Goal: Task Accomplishment & Management: Use online tool/utility

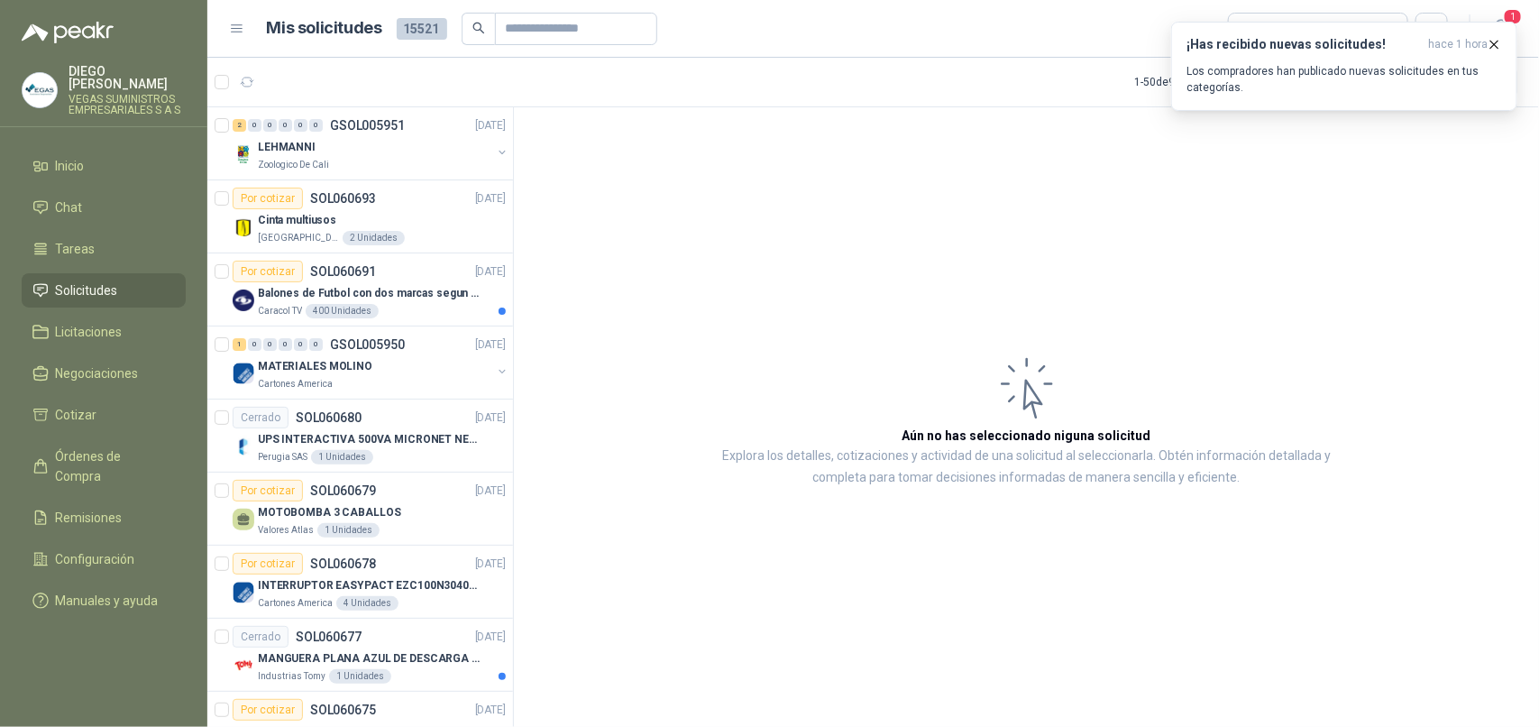
click at [1400, 61] on div "¡Has recibido nuevas solicitudes! hace 1 hora Los compradores han publicado nue…" at bounding box center [1345, 66] width 316 height 59
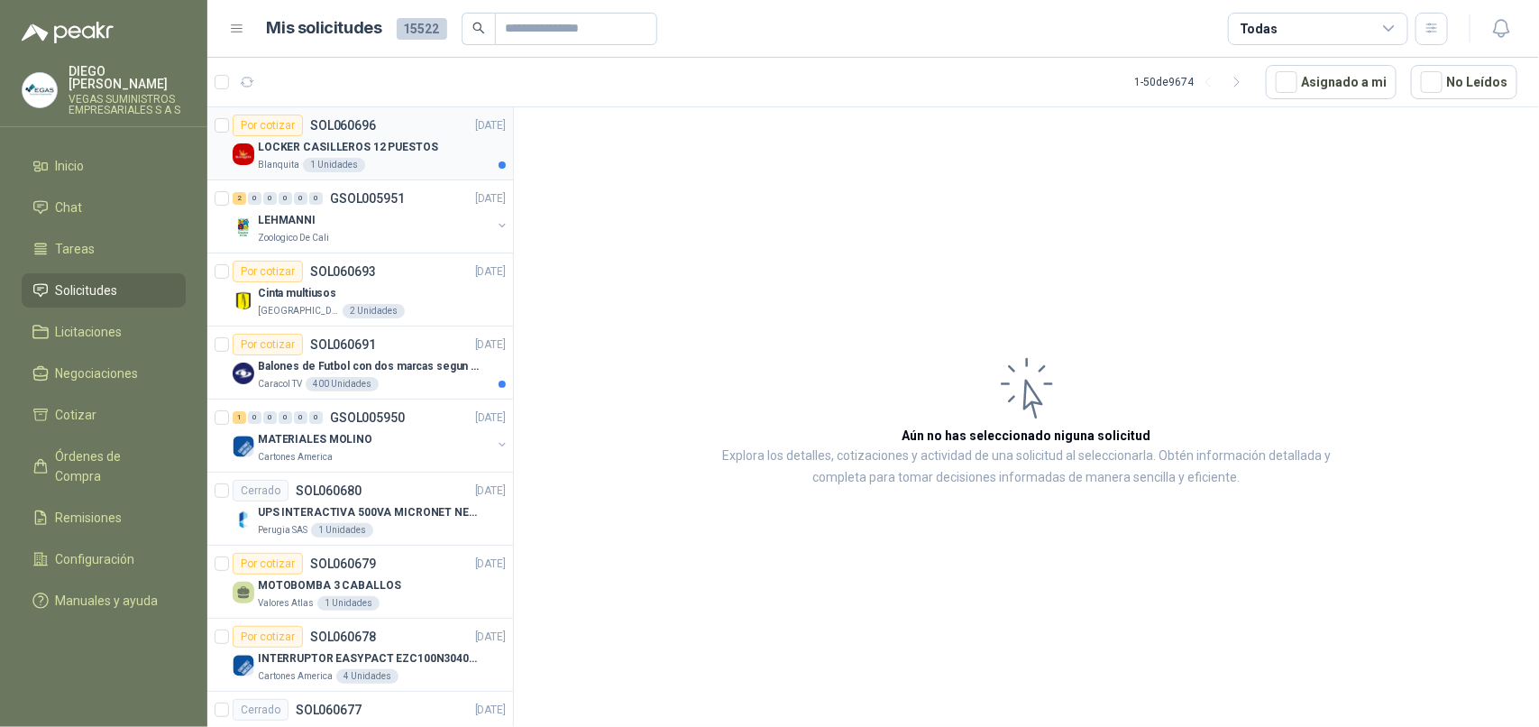
click at [407, 156] on div "LOCKER CASILLEROS 12 PUESTOS" at bounding box center [382, 147] width 248 height 22
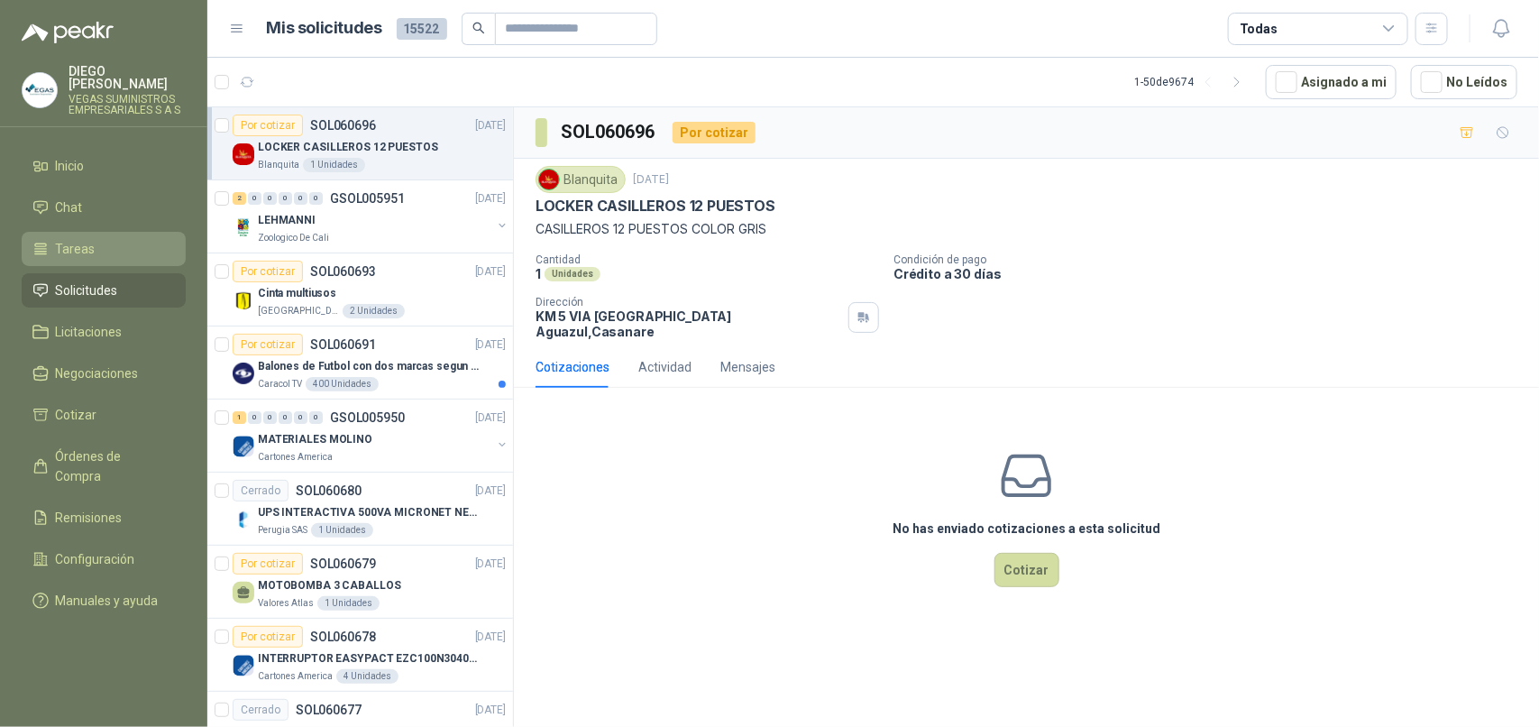
click at [140, 246] on link "Tareas" at bounding box center [104, 249] width 164 height 34
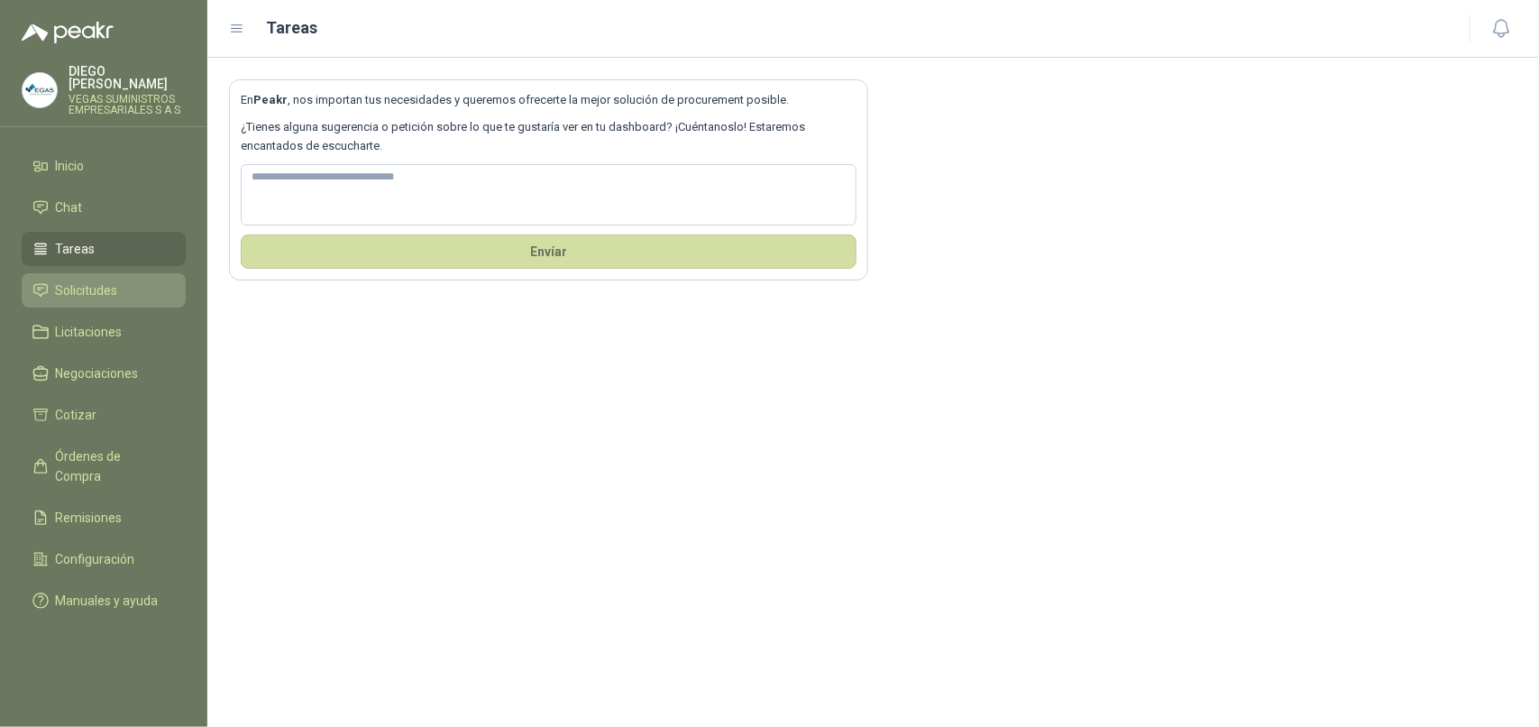
click at [136, 280] on li "Solicitudes" at bounding box center [103, 290] width 142 height 20
